Goal: Task Accomplishment & Management: Manage account settings

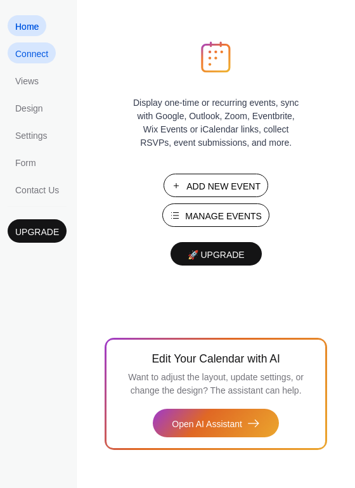
click at [30, 56] on span "Connect" at bounding box center [31, 54] width 33 height 13
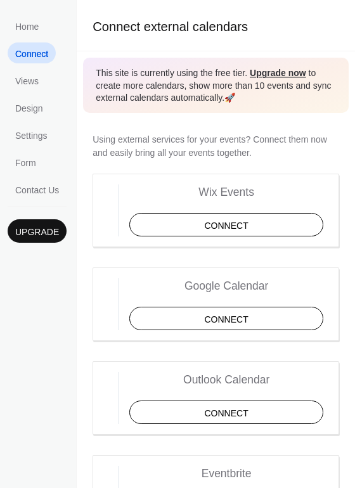
click at [30, 56] on span "Connect" at bounding box center [31, 54] width 33 height 13
click at [28, 79] on span "Views" at bounding box center [26, 81] width 23 height 13
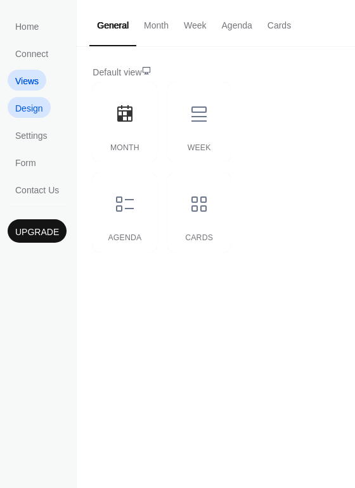
click at [29, 109] on span "Design" at bounding box center [29, 108] width 28 height 13
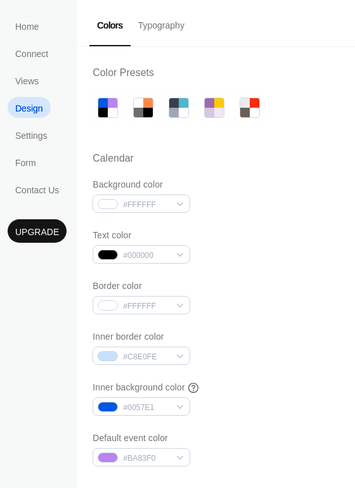
click at [156, 21] on button "Typography" at bounding box center [160, 22] width 62 height 45
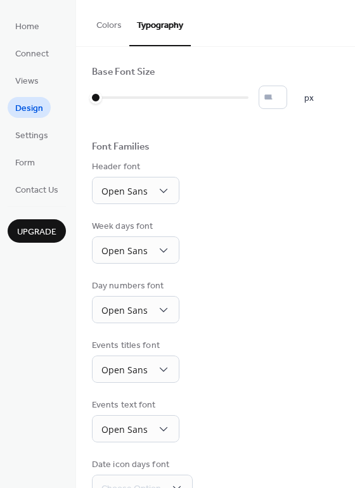
click at [110, 27] on button "Colors" at bounding box center [109, 22] width 41 height 45
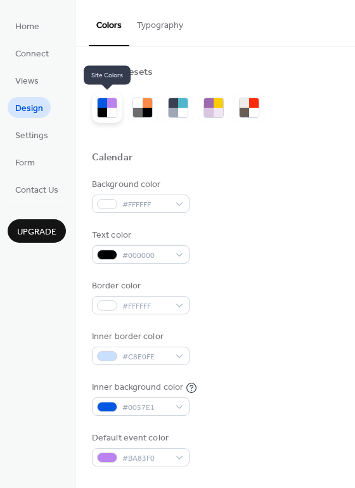
click at [112, 105] on div at bounding box center [112, 103] width 10 height 10
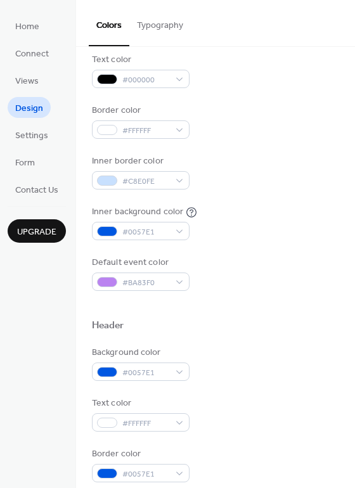
scroll to position [187, 0]
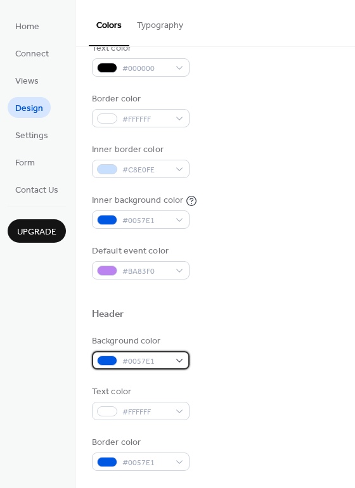
click at [147, 356] on span "#0057E1" at bounding box center [145, 361] width 47 height 13
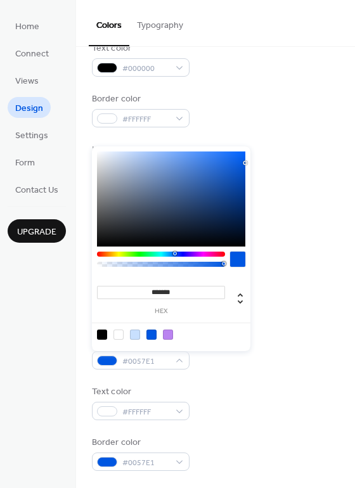
click at [167, 334] on div at bounding box center [168, 335] width 10 height 10
type input "*******"
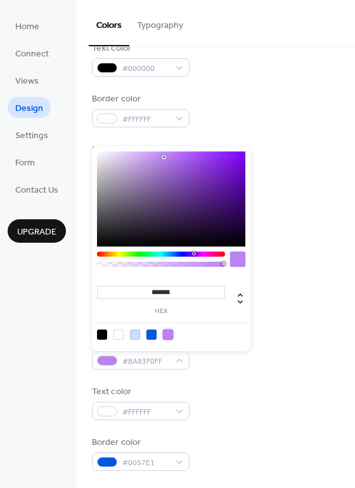
click at [211, 356] on div "Background color #BA83F0FF" at bounding box center [215, 352] width 247 height 35
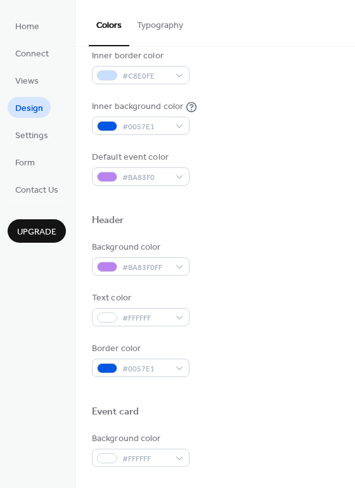
scroll to position [290, 0]
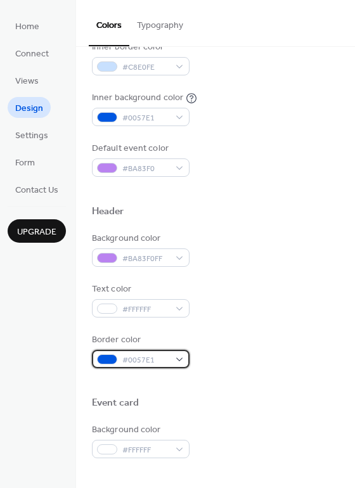
click at [157, 353] on div "#0057E1" at bounding box center [141, 359] width 98 height 18
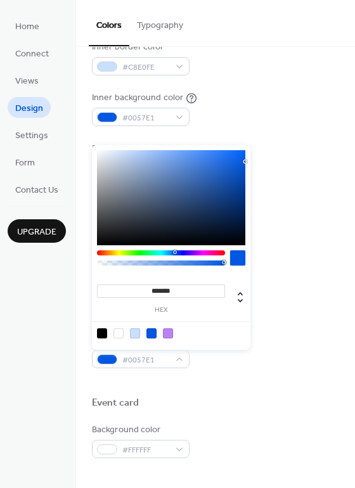
click at [174, 332] on div at bounding box center [171, 333] width 161 height 23
click at [167, 331] on div at bounding box center [168, 333] width 10 height 10
type input "*******"
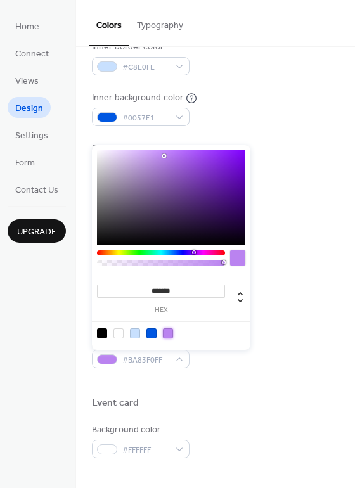
click at [242, 411] on div "Event card" at bounding box center [215, 405] width 247 height 16
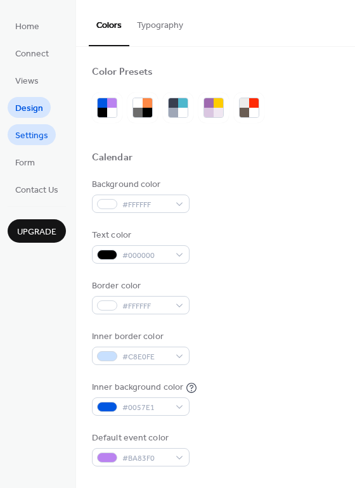
scroll to position [0, 0]
click at [24, 132] on span "Settings" at bounding box center [31, 135] width 33 height 13
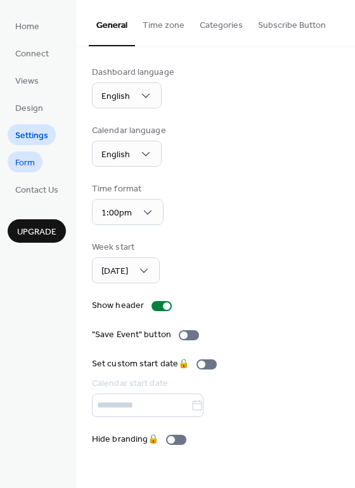
click at [39, 165] on link "Form" at bounding box center [25, 162] width 35 height 21
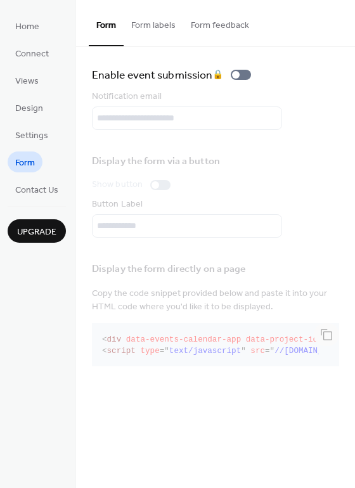
click at [166, 25] on button "Form labels" at bounding box center [154, 22] width 60 height 45
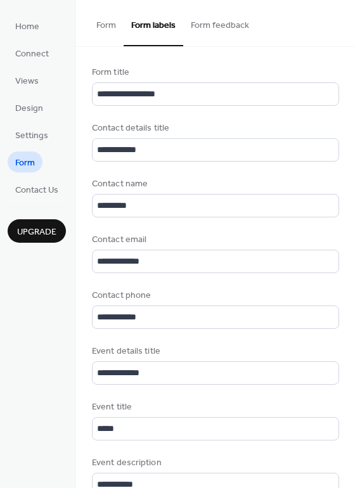
click at [221, 22] on button "Form feedback" at bounding box center [220, 22] width 74 height 45
